Goal: Task Accomplishment & Management: Use online tool/utility

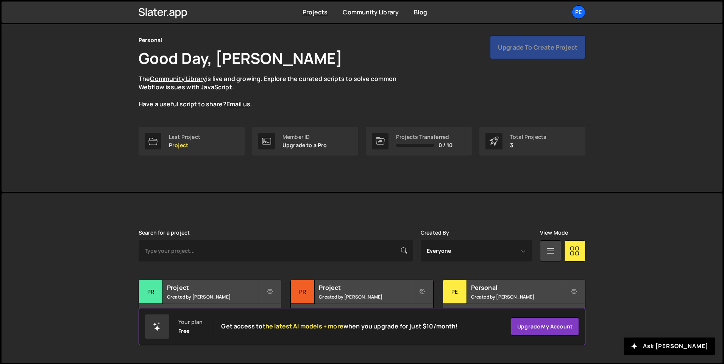
scroll to position [25, 0]
click at [453, 291] on div "Pe" at bounding box center [455, 292] width 24 height 24
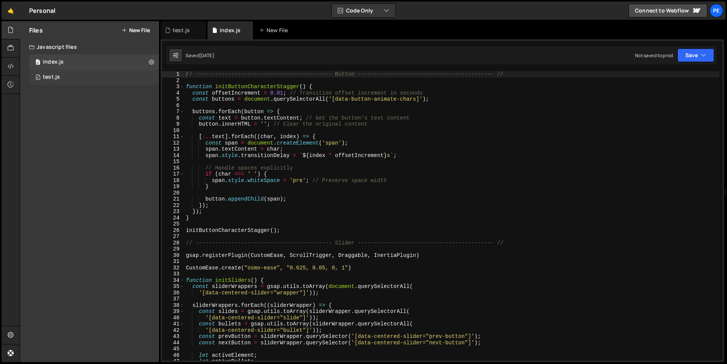
click at [45, 77] on div "test.js" at bounding box center [51, 77] width 17 height 7
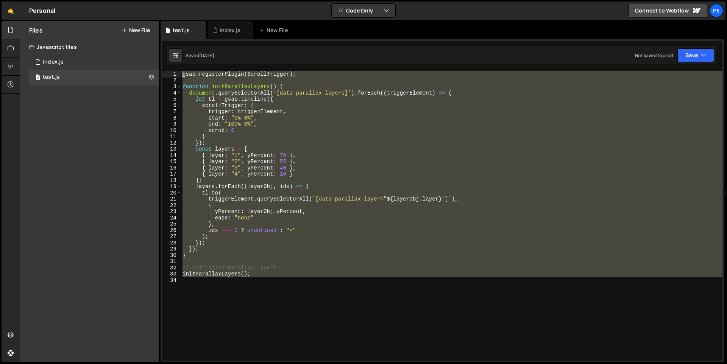
drag, startPoint x: 257, startPoint y: 257, endPoint x: 180, endPoint y: 74, distance: 198.3
click at [180, 74] on div "1 2 3 4 5 6 7 8 9 10 11 12 13 14 15 16 17 18 19 20 21 22 23 24 25 26 27 28 29 3…" at bounding box center [442, 215] width 560 height 289
type textarea "gsap.registerPlugin(ScrollTrigger);"
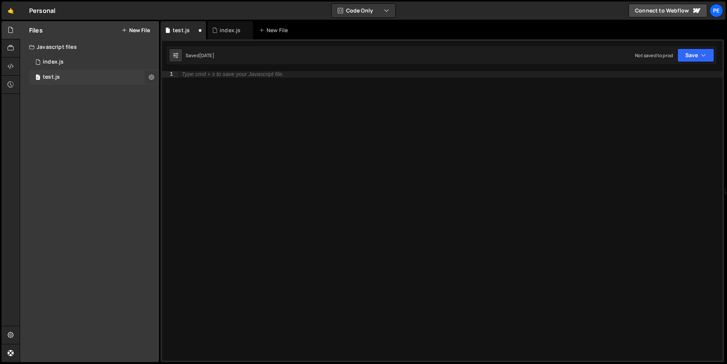
click at [149, 76] on icon at bounding box center [151, 76] width 5 height 7
type input "test"
radio input "true"
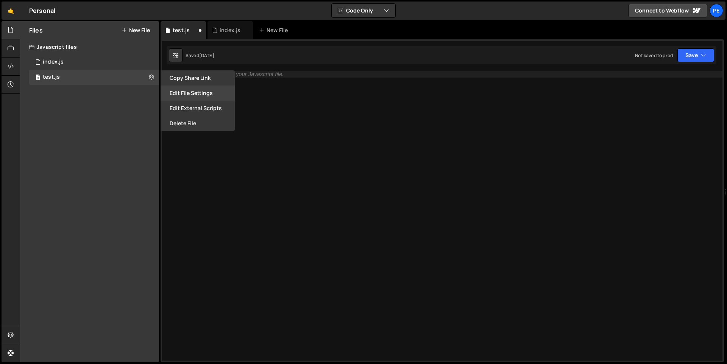
click at [202, 93] on button "Edit File Settings" at bounding box center [197, 93] width 74 height 15
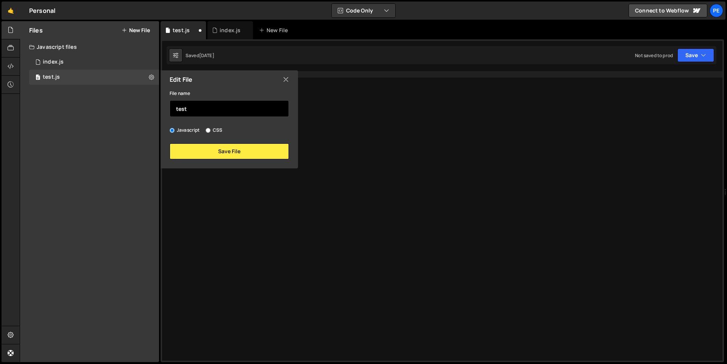
click at [200, 109] on input "test" at bounding box center [229, 108] width 119 height 17
type input "green-path"
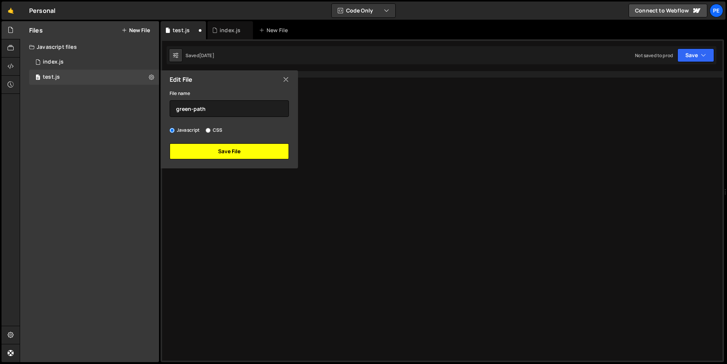
click at [238, 156] on button "Save File" at bounding box center [229, 151] width 119 height 16
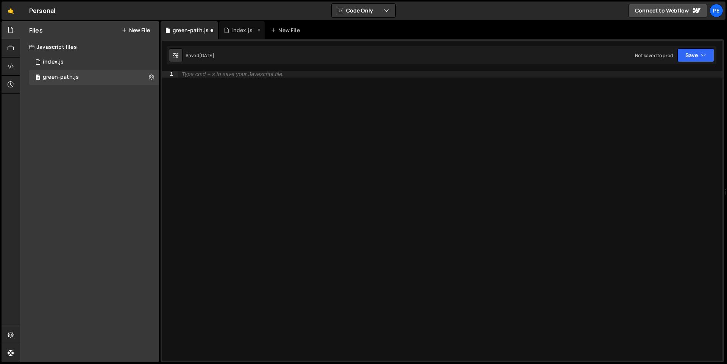
click at [238, 29] on div "index.js" at bounding box center [241, 30] width 21 height 8
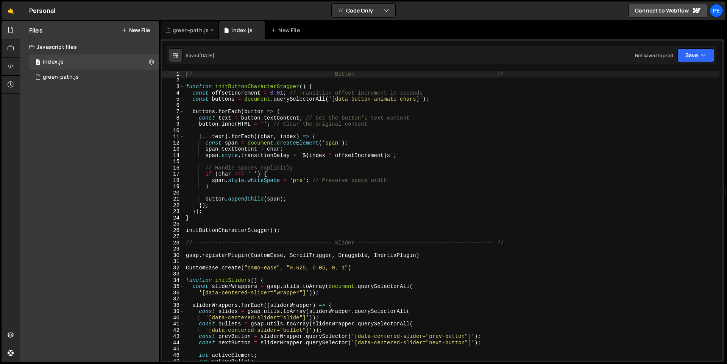
click at [193, 27] on div "green-path.js" at bounding box center [191, 30] width 36 height 8
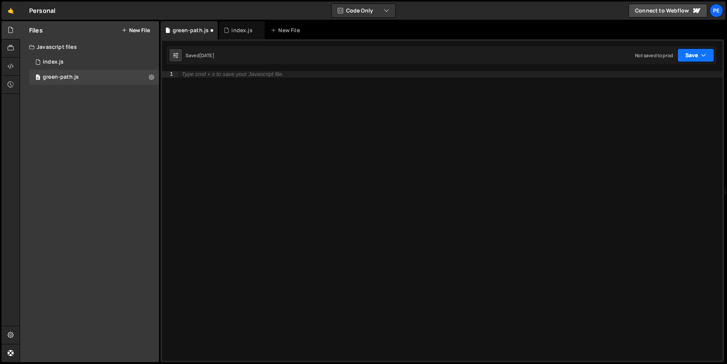
click at [701, 58] on icon "button" at bounding box center [702, 55] width 5 height 8
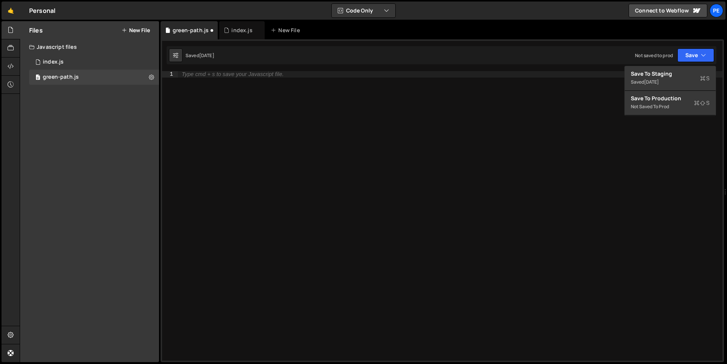
click at [484, 107] on div "Type cmd + s to save your Javascript file." at bounding box center [450, 222] width 544 height 302
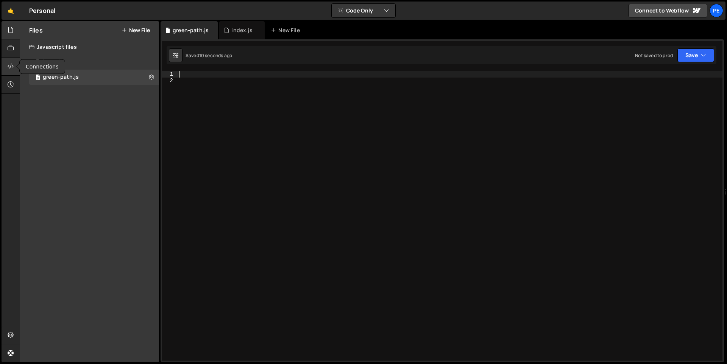
click at [11, 67] on icon at bounding box center [11, 66] width 6 height 8
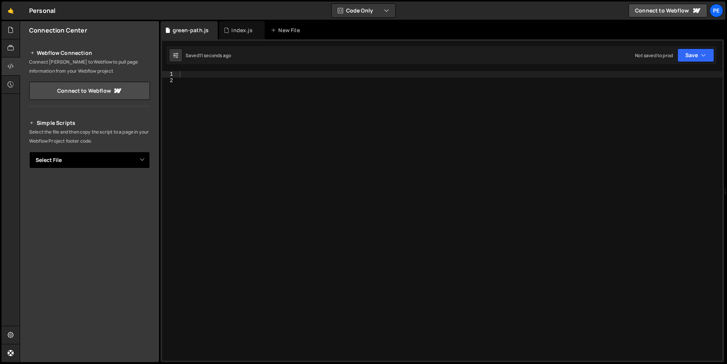
click at [110, 160] on select "Select File index.js test.js" at bounding box center [89, 160] width 121 height 17
click at [107, 167] on select "Select File green-path.js index.js" at bounding box center [89, 160] width 121 height 17
click at [29, 152] on select "Select File green-path.js index.js" at bounding box center [89, 160] width 121 height 17
click at [237, 28] on div "index.js" at bounding box center [241, 30] width 21 height 8
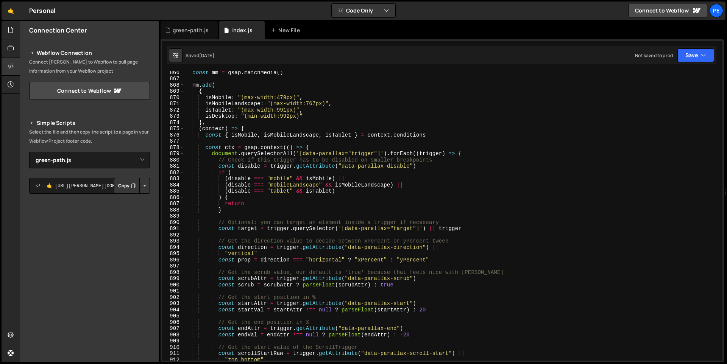
scroll to position [5243, 0]
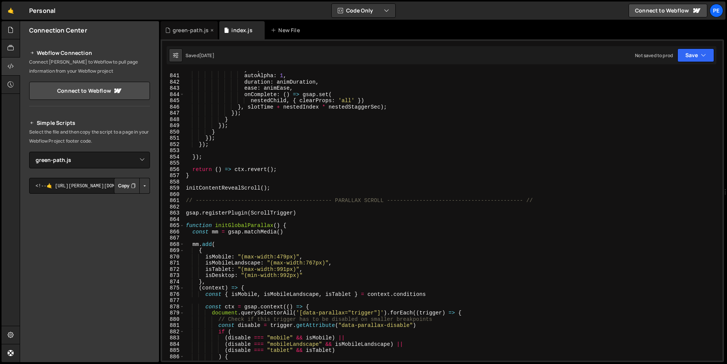
click at [180, 32] on div "green-path.js" at bounding box center [191, 30] width 36 height 8
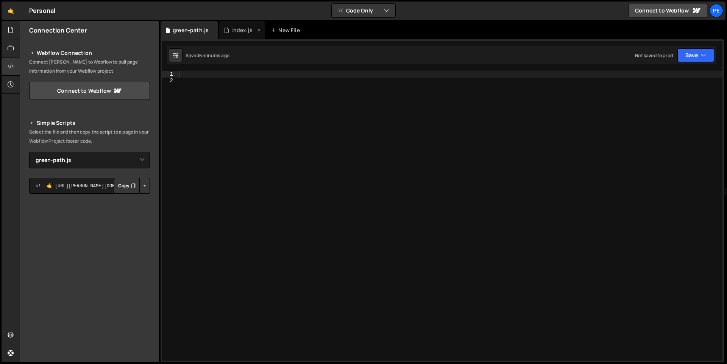
click at [257, 30] on icon at bounding box center [258, 30] width 5 height 8
click at [140, 162] on select "Select File green-path.js index.js" at bounding box center [89, 160] width 121 height 17
click at [29, 152] on select "Select File green-path.js index.js" at bounding box center [89, 160] width 121 height 17
click at [140, 162] on select "Select File green-path.js index.js" at bounding box center [89, 160] width 121 height 17
click at [29, 152] on select "Select File green-path.js index.js" at bounding box center [89, 160] width 121 height 17
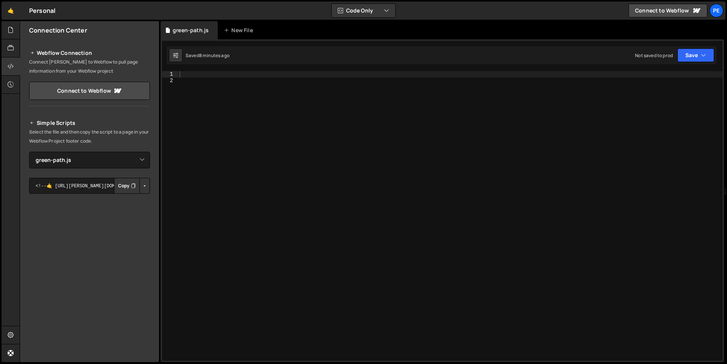
click at [141, 186] on button "Button group with nested dropdown" at bounding box center [144, 186] width 11 height 16
click at [133, 198] on link "Copy Staging Script" at bounding box center [112, 200] width 74 height 11
click at [121, 182] on button "Copy" at bounding box center [127, 186] width 26 height 16
click at [132, 157] on select "Select File green-path.js index.js" at bounding box center [89, 160] width 121 height 17
click at [29, 152] on select "Select File green-path.js index.js" at bounding box center [89, 160] width 121 height 17
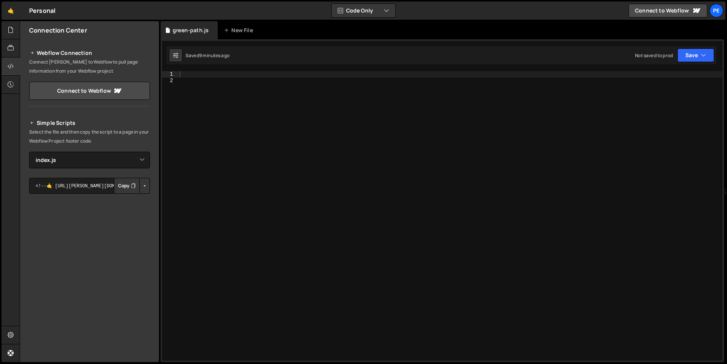
click at [122, 188] on button "Copy" at bounding box center [127, 186] width 26 height 16
click at [141, 187] on button "Button group with nested dropdown" at bounding box center [144, 186] width 11 height 16
click at [132, 208] on link "Copy Production Script" at bounding box center [112, 210] width 74 height 11
click at [144, 185] on button "Button group with nested dropdown" at bounding box center [144, 186] width 11 height 16
click at [131, 198] on link "Copy Staging Script" at bounding box center [112, 200] width 74 height 11
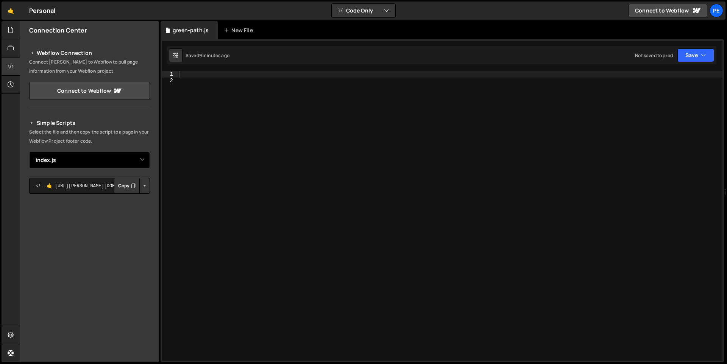
click at [140, 161] on select "Select File green-path.js index.js" at bounding box center [89, 160] width 121 height 17
select select "47895"
click at [29, 152] on select "Select File green-path.js index.js" at bounding box center [89, 160] width 121 height 17
click at [142, 185] on button "Button group with nested dropdown" at bounding box center [144, 186] width 11 height 16
click at [125, 201] on link "Copy Staging Script" at bounding box center [112, 200] width 74 height 11
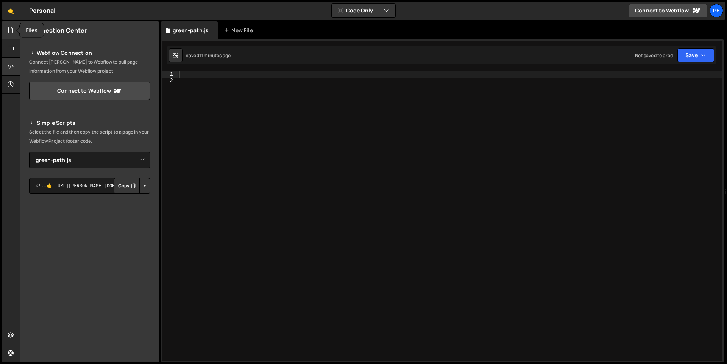
click at [6, 34] on div at bounding box center [11, 30] width 19 height 18
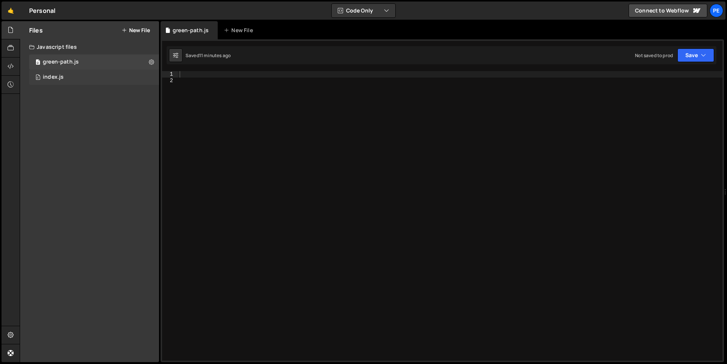
click at [61, 75] on div "index.js" at bounding box center [53, 77] width 21 height 7
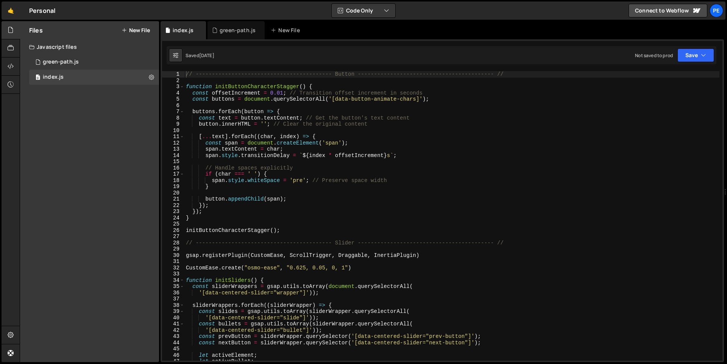
click at [434, 195] on div "// ------------------------------------------ Button --------------------------…" at bounding box center [451, 222] width 535 height 302
type textarea "initGlobalParallax()"
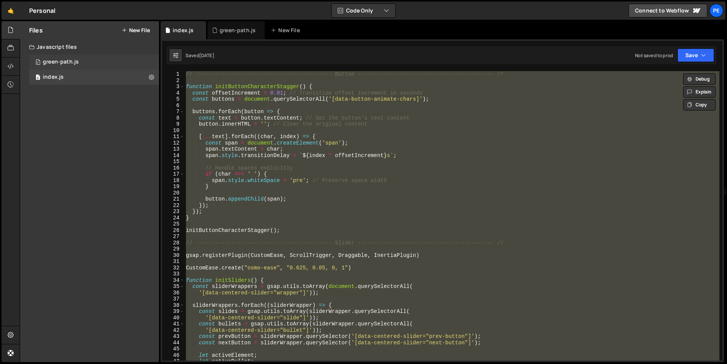
click at [54, 60] on div "green-path.js" at bounding box center [61, 62] width 36 height 7
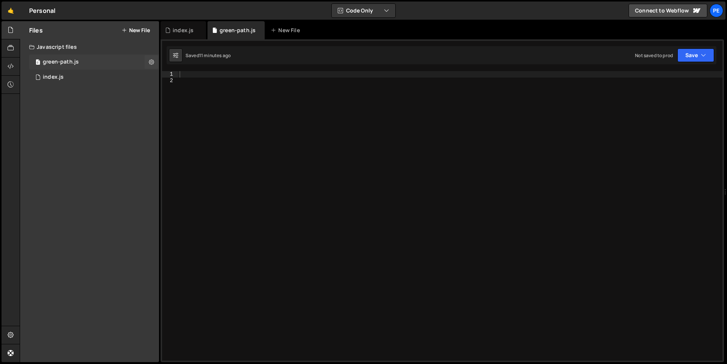
click at [83, 64] on div "0 green-path.js 0" at bounding box center [94, 61] width 130 height 15
click at [260, 91] on div at bounding box center [450, 222] width 544 height 302
click at [261, 73] on div at bounding box center [450, 222] width 544 height 302
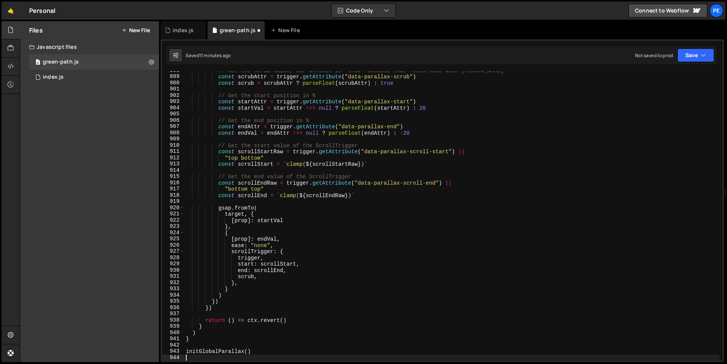
scroll to position [5605, 0]
